Goal: Task Accomplishment & Management: Use online tool/utility

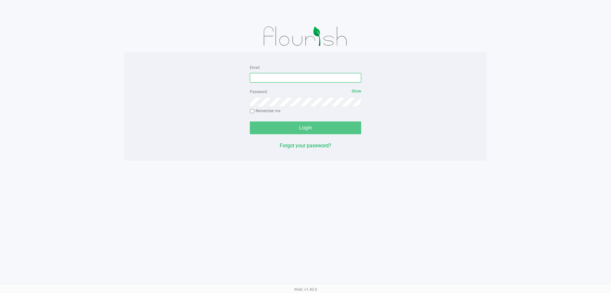
click at [279, 75] on input "Email" at bounding box center [305, 78] width 111 height 10
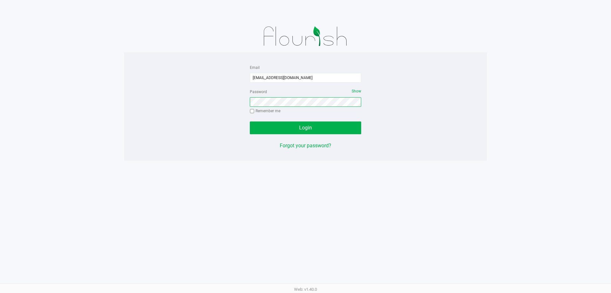
click at [250, 121] on button "Login" at bounding box center [305, 127] width 111 height 13
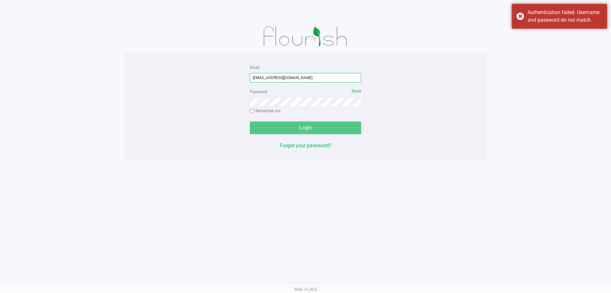
drag, startPoint x: 307, startPoint y: 75, endPoint x: 163, endPoint y: 57, distance: 145.1
click at [196, 71] on div "Email [EMAIL_ADDRESS][DOMAIN_NAME] Password Show Remember me Login Forgot your …" at bounding box center [305, 106] width 363 height 86
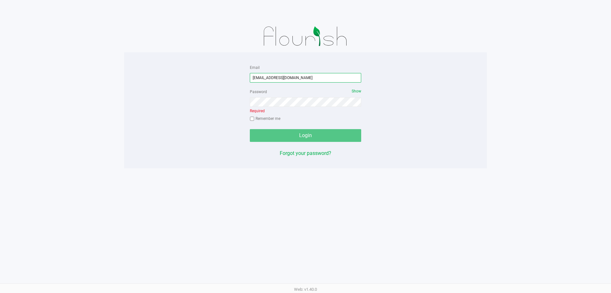
type input "[EMAIL_ADDRESS][DOMAIN_NAME]"
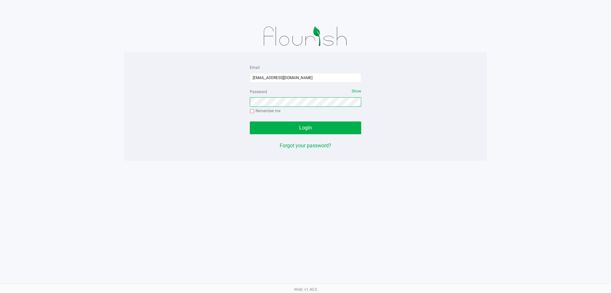
click at [250, 121] on button "Login" at bounding box center [305, 127] width 111 height 13
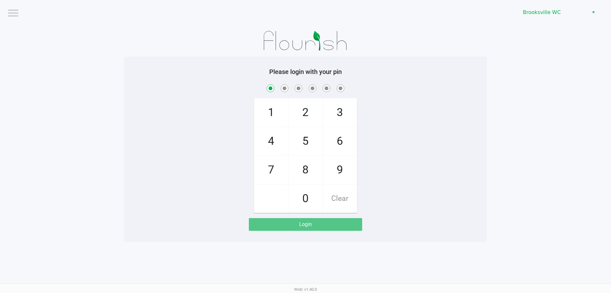
checkbox input "true"
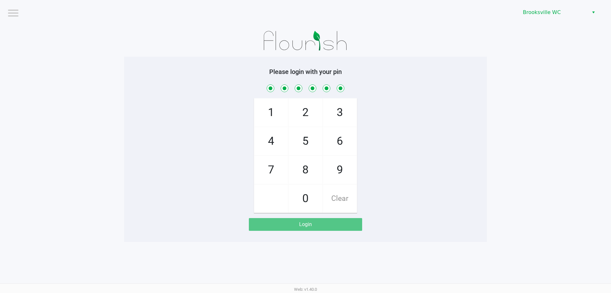
checkbox input "true"
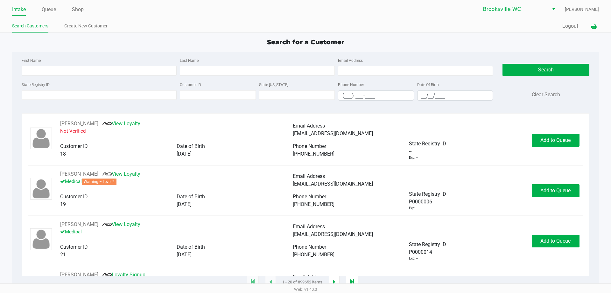
click at [595, 26] on icon at bounding box center [593, 26] width 5 height 4
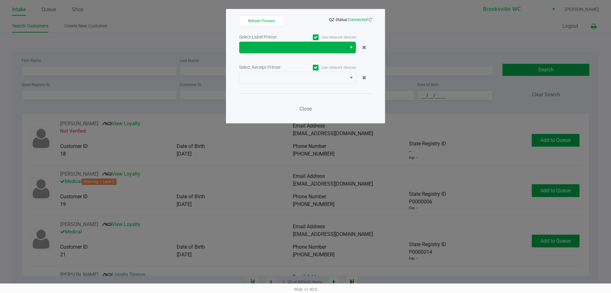
click at [349, 48] on span "Select" at bounding box center [351, 48] width 5 height 8
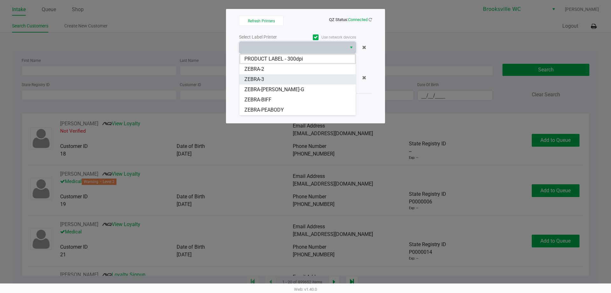
click at [275, 81] on li "ZEBRA-3" at bounding box center [297, 79] width 117 height 10
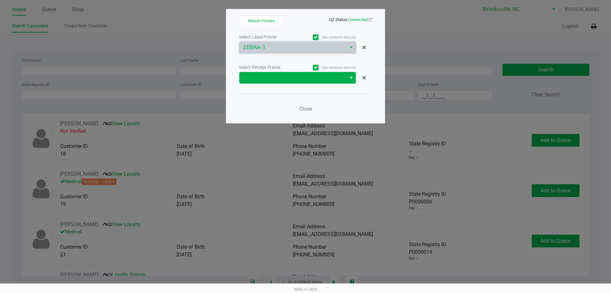
click at [347, 76] on button "Select" at bounding box center [351, 77] width 9 height 11
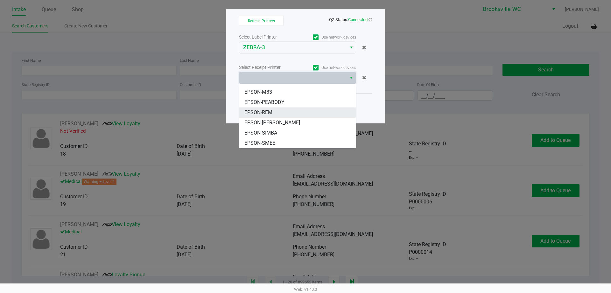
scroll to position [48, 0]
click at [279, 113] on li "EPSON-REM" at bounding box center [297, 112] width 117 height 10
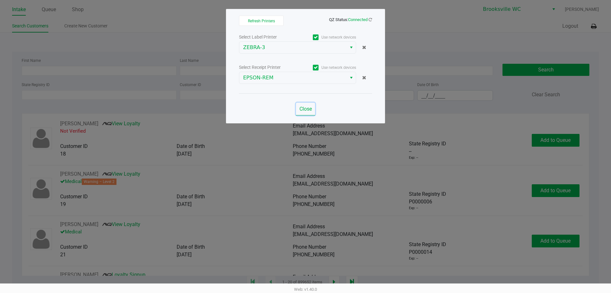
click at [306, 109] on span "Close" at bounding box center [306, 109] width 12 height 6
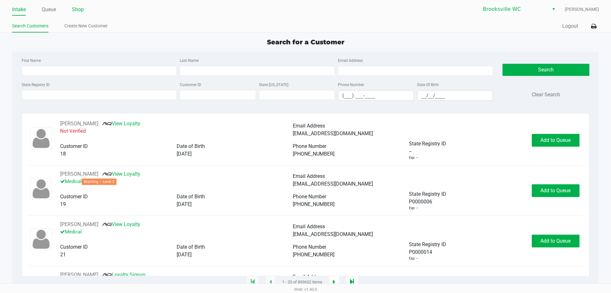
click at [80, 7] on link "Shop" at bounding box center [78, 9] width 12 height 9
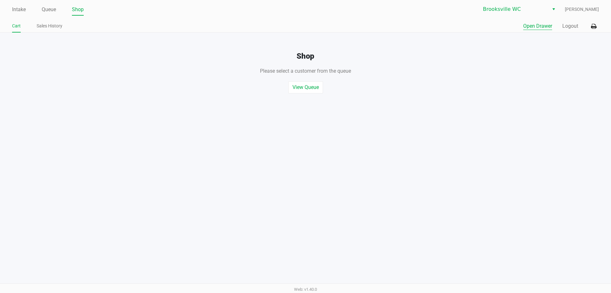
click at [539, 23] on button "Open Drawer" at bounding box center [538, 26] width 29 height 8
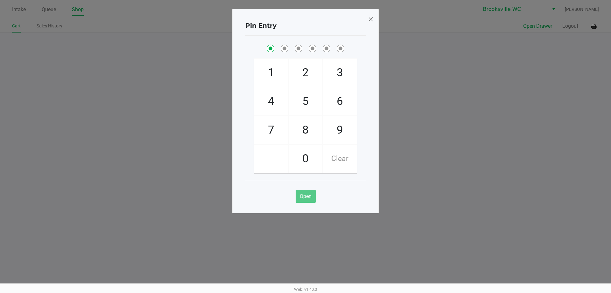
checkbox input "true"
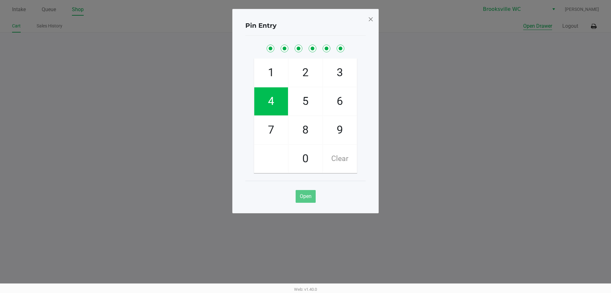
checkbox input "true"
